Goal: Task Accomplishment & Management: Manage account settings

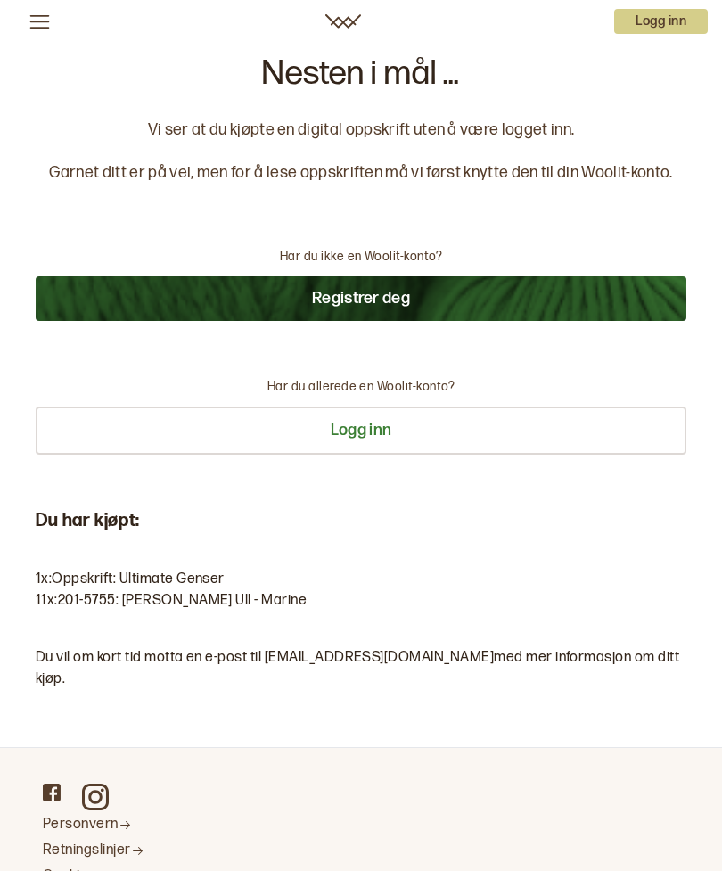
click at [657, 27] on p "Logg inn" at bounding box center [662, 21] width 94 height 25
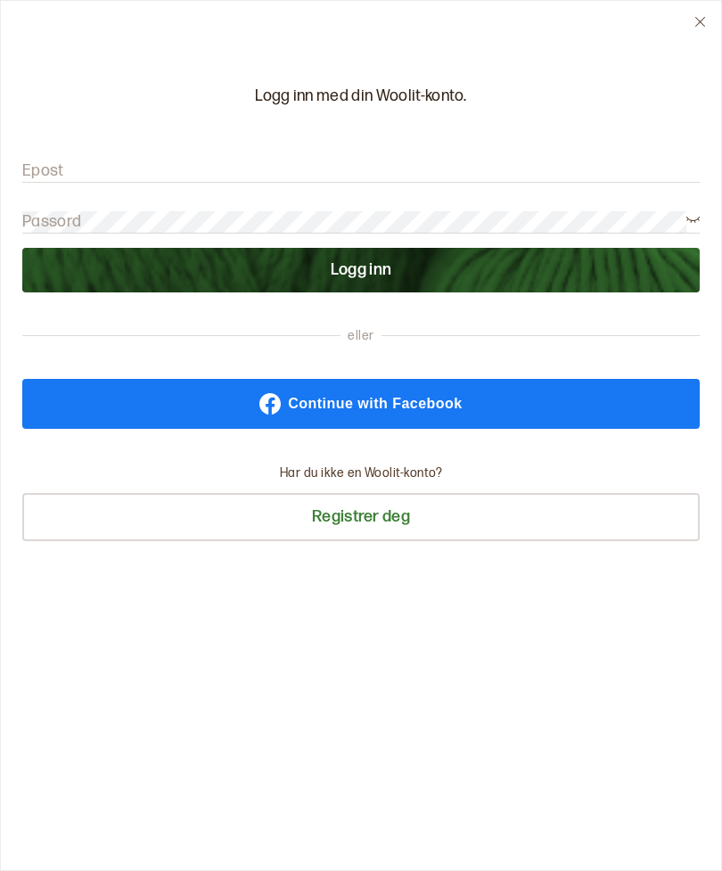
click at [42, 164] on label "Epost" at bounding box center [43, 171] width 42 height 21
click at [47, 161] on label "Epost" at bounding box center [43, 171] width 42 height 21
click at [47, 161] on input "Epost" at bounding box center [361, 172] width 678 height 22
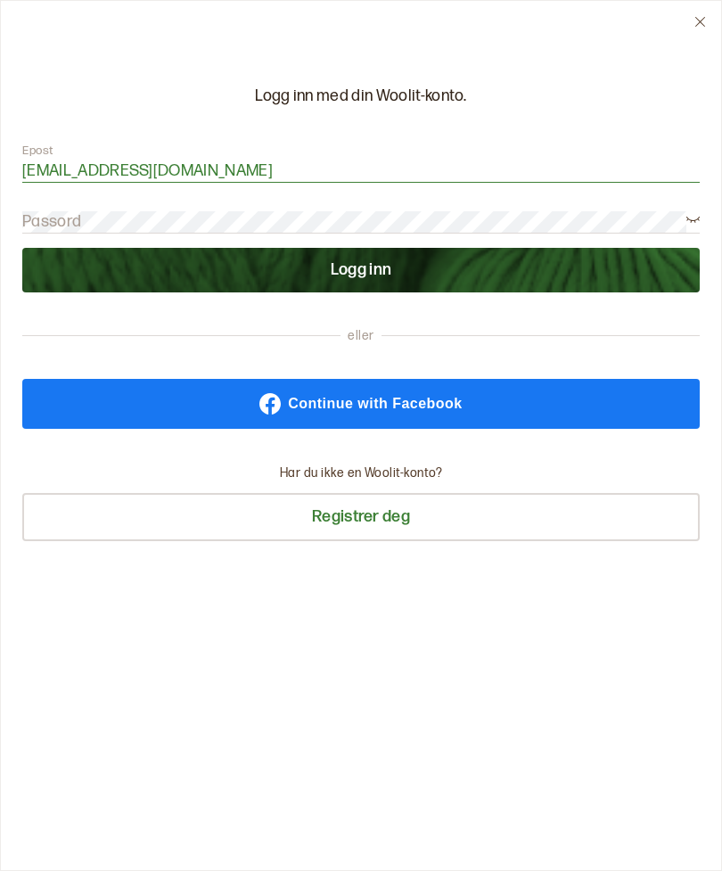
type input "[EMAIL_ADDRESS][DOMAIN_NAME]"
click at [38, 213] on label "Passord" at bounding box center [51, 221] width 59 height 21
click at [373, 269] on button "Logg inn" at bounding box center [361, 270] width 678 height 45
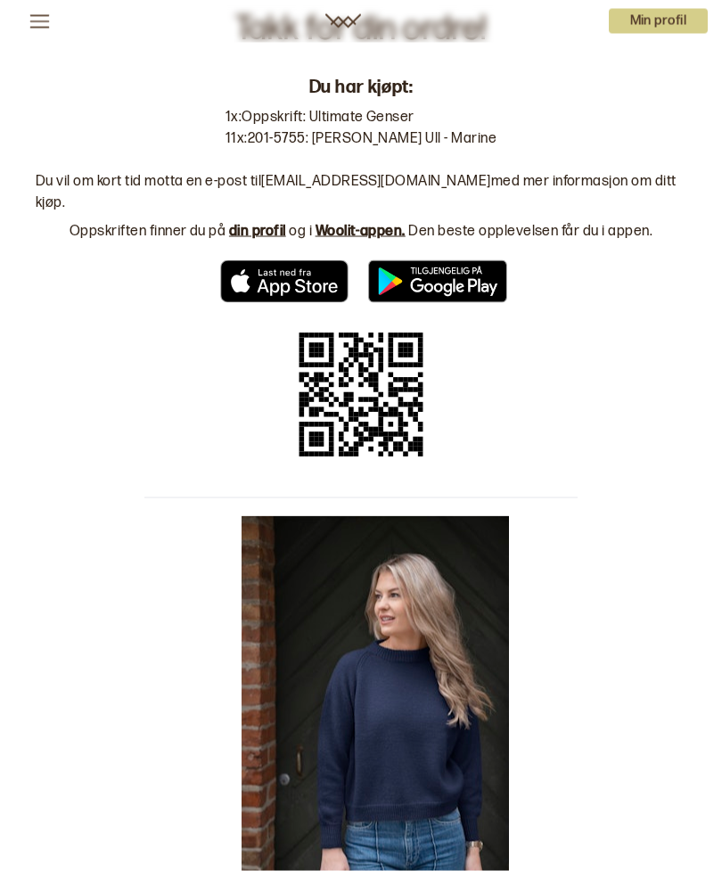
scroll to position [46, 0]
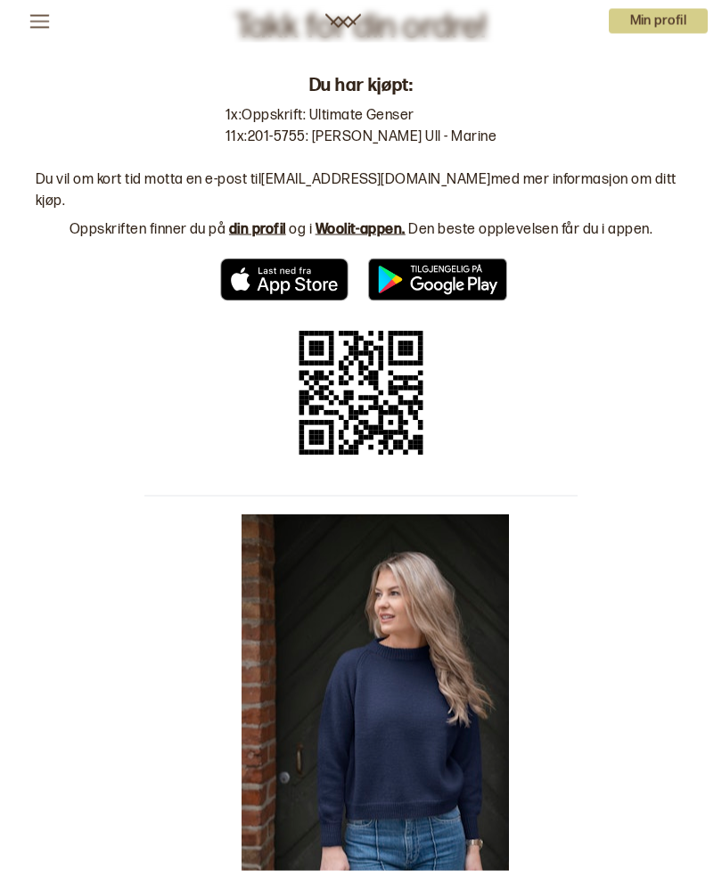
click at [654, 21] on p "Min profil" at bounding box center [659, 21] width 100 height 25
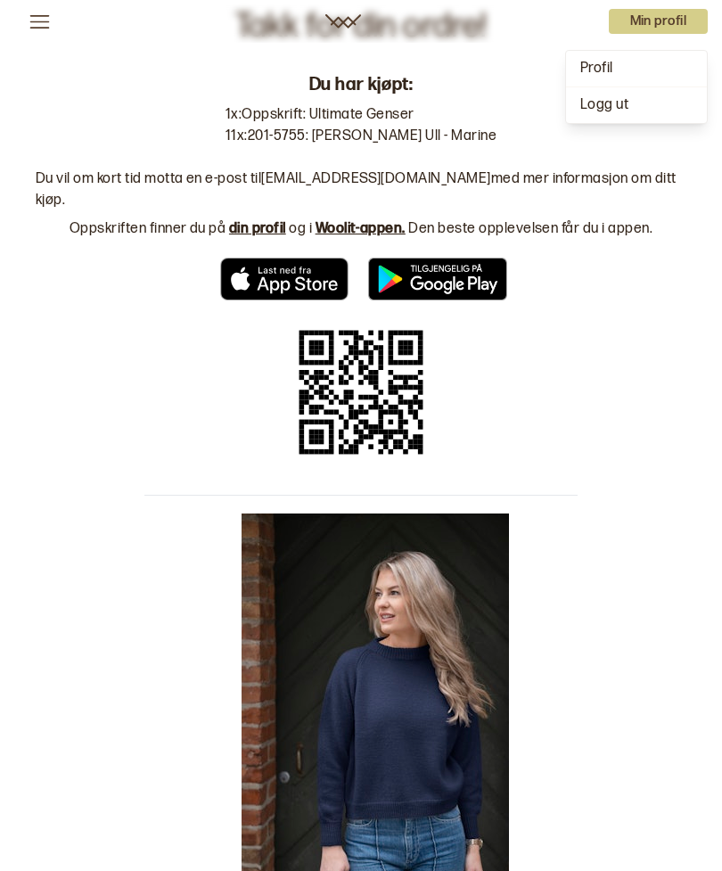
click at [600, 68] on span "Profil" at bounding box center [597, 68] width 33 height 17
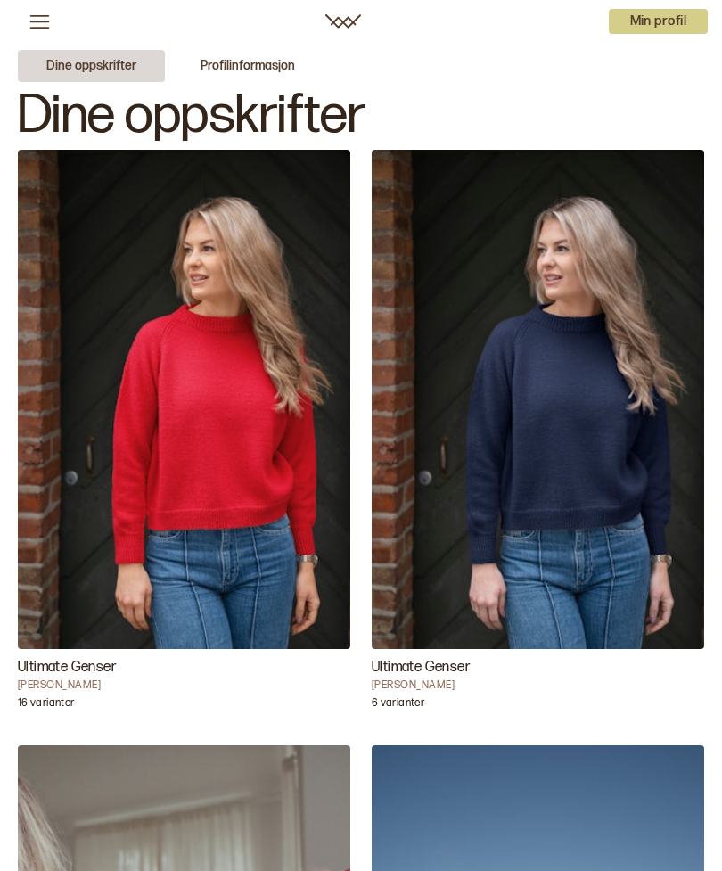
click at [224, 325] on img "Ultimate Genser" at bounding box center [184, 399] width 333 height 499
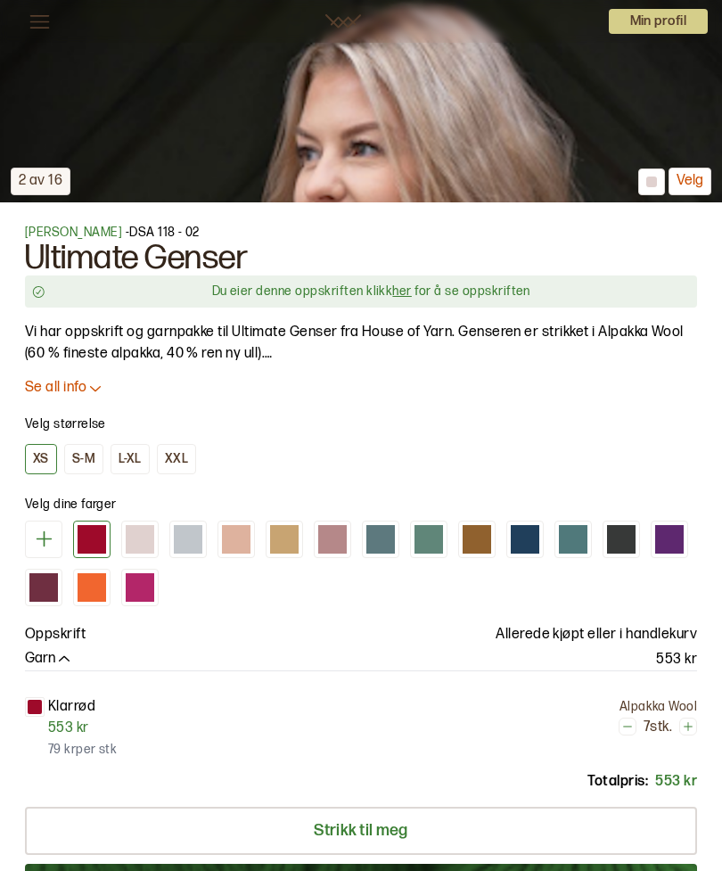
scroll to position [895, 0]
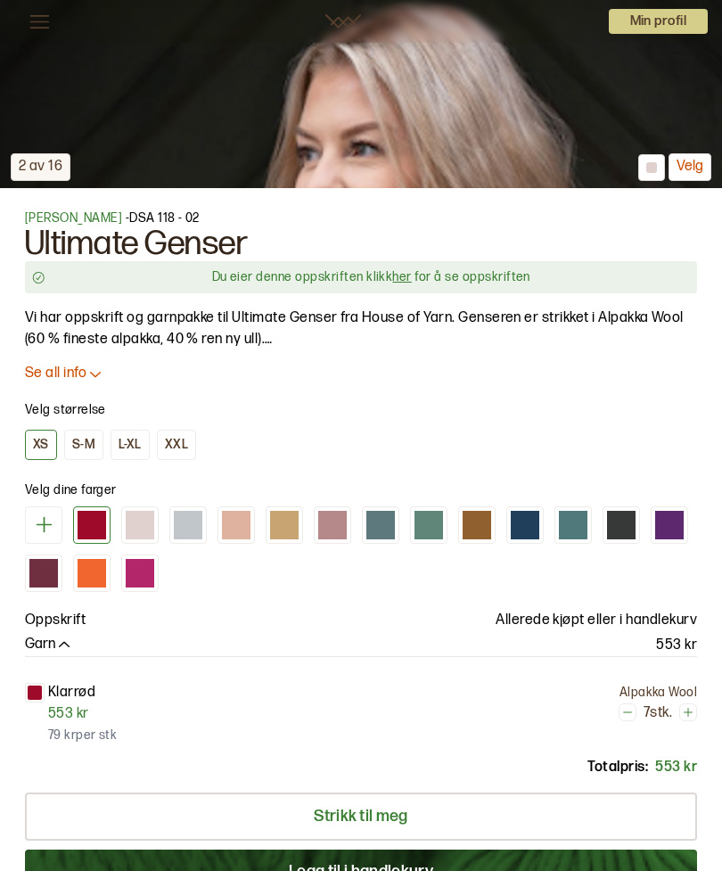
click at [412, 276] on div "Du eier denne oppskriften klikk her for å se oppskriften" at bounding box center [372, 277] width 638 height 18
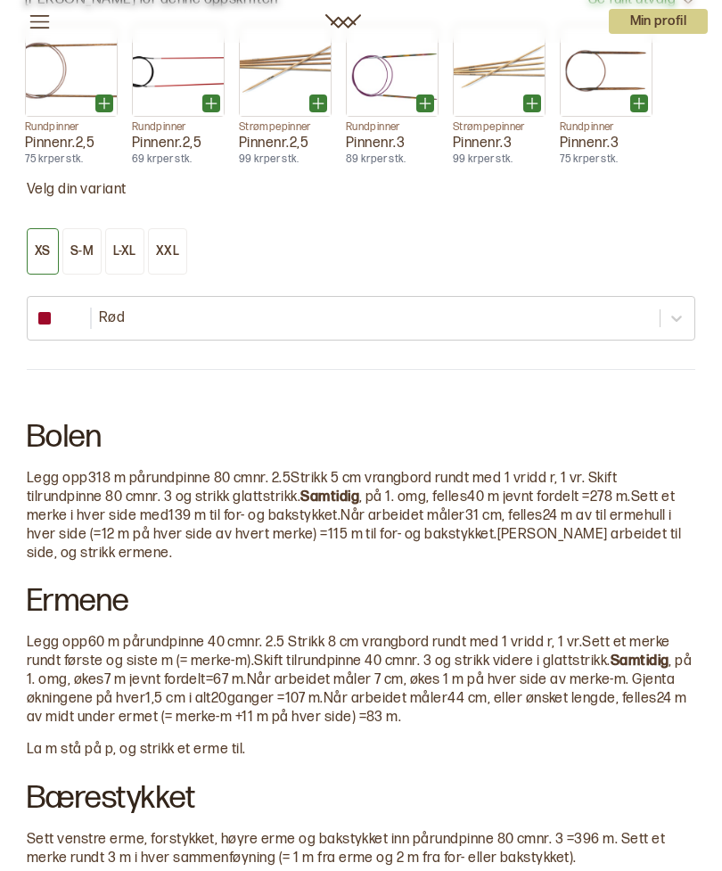
scroll to position [1865, 0]
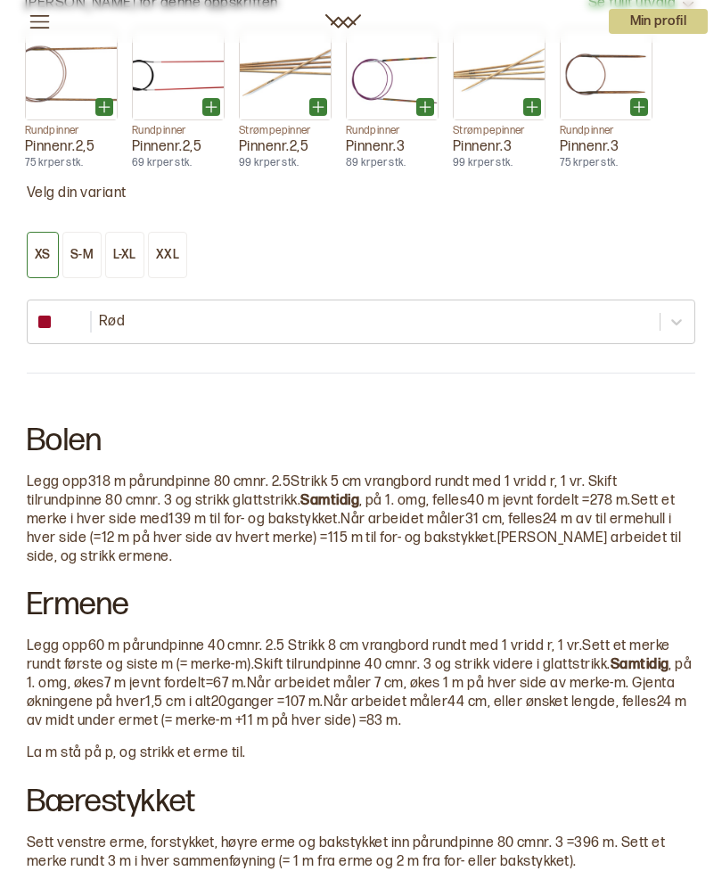
click at [127, 252] on div "L-XL" at bounding box center [124, 255] width 23 height 16
